Goal: Check status: Check status

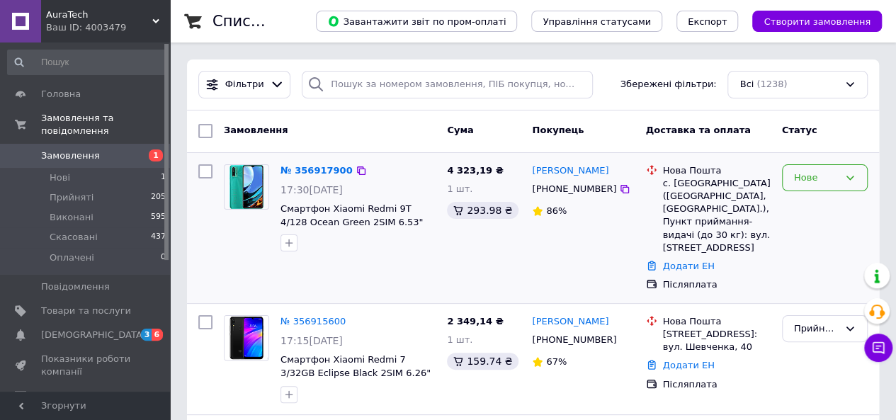
click at [821, 179] on div "Нове" at bounding box center [816, 178] width 45 height 15
click at [825, 203] on li "Прийнято" at bounding box center [825, 207] width 84 height 26
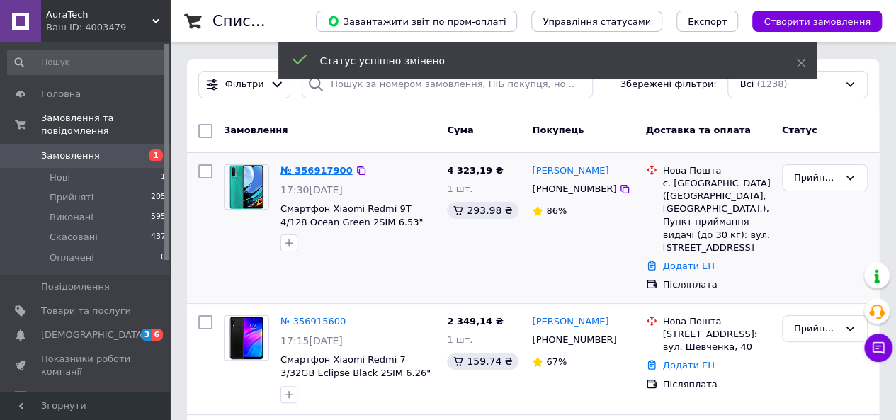
click at [317, 170] on link "№ 356917900" at bounding box center [317, 170] width 72 height 11
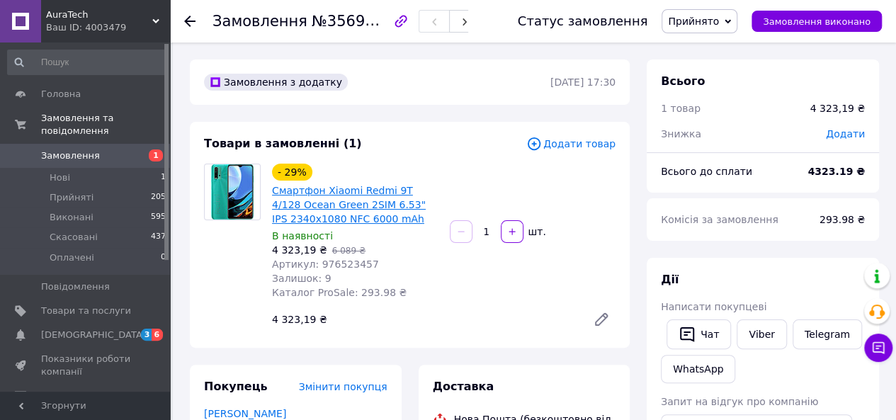
click at [354, 195] on link "Смартфон Xiaomi Redmi 9T 4/128 Ocean Green 2SIM 6.53" IPS 2340x1080 NFC 6000 mAh" at bounding box center [349, 205] width 154 height 40
